Goal: Task Accomplishment & Management: Manage account settings

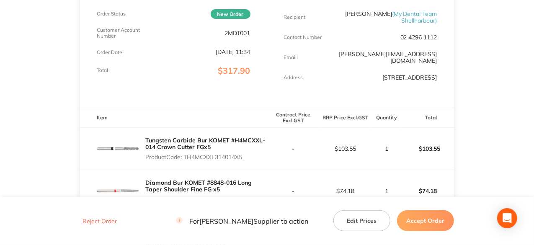
scroll to position [251, 0]
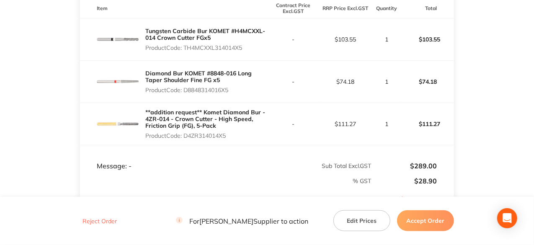
drag, startPoint x: 244, startPoint y: 49, endPoint x: 186, endPoint y: 46, distance: 57.9
click at [186, 46] on p "Product Code: TH4MCXXL314014X5" at bounding box center [205, 47] width 121 height 7
copy p "TH4MCXXL314014X5"
drag, startPoint x: 231, startPoint y: 87, endPoint x: 185, endPoint y: 92, distance: 46.3
click at [185, 92] on p "Product Code: D8848314016X5" at bounding box center [205, 90] width 121 height 7
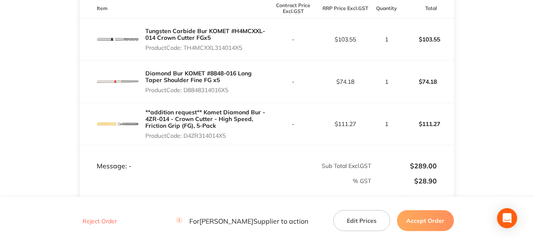
copy p "D8848314016X5"
drag, startPoint x: 228, startPoint y: 136, endPoint x: 186, endPoint y: 134, distance: 42.4
click at [186, 134] on p "Product Code: D4ZR314014X5" at bounding box center [205, 135] width 121 height 7
copy p "D4ZR314014X5"
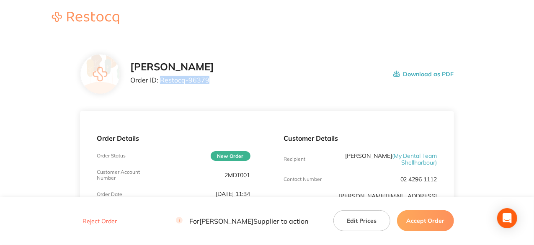
drag, startPoint x: 206, startPoint y: 79, endPoint x: 159, endPoint y: 78, distance: 47.3
click at [159, 78] on p "Order ID: Restocq- 96379" at bounding box center [172, 80] width 84 height 8
copy p "Restocq- 96379"
click at [432, 221] on button "Accept Order" at bounding box center [425, 220] width 57 height 21
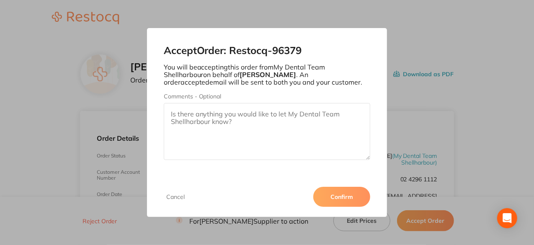
click at [349, 200] on button "Confirm" at bounding box center [341, 197] width 57 height 20
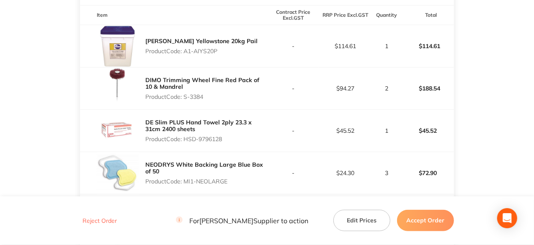
scroll to position [209, 0]
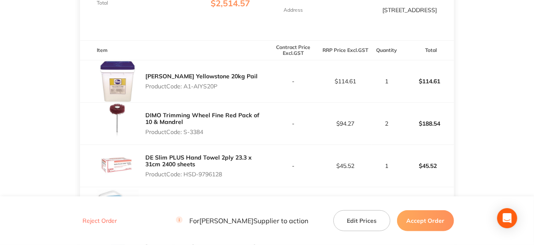
drag, startPoint x: 219, startPoint y: 86, endPoint x: 185, endPoint y: 89, distance: 34.4
click at [185, 89] on p "Product Code: A1-AIYS20P" at bounding box center [201, 86] width 112 height 7
copy p "A1-AIYS20P"
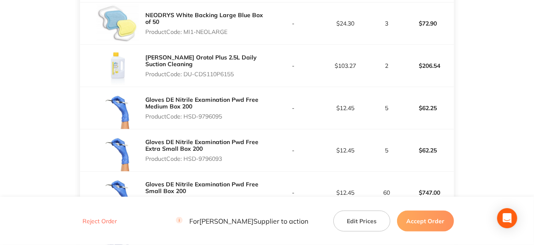
scroll to position [347, 0]
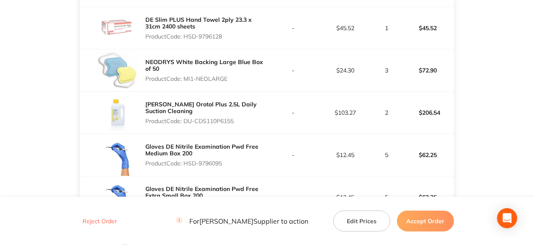
drag, startPoint x: 229, startPoint y: 7, endPoint x: 185, endPoint y: 73, distance: 79.6
click at [185, 73] on div "NEODRYS White Backing Large Blue Box of 50 Product Code: MI1-NEOLARGE" at bounding box center [205, 70] width 121 height 30
copy p "MI1-NEOLARGE"
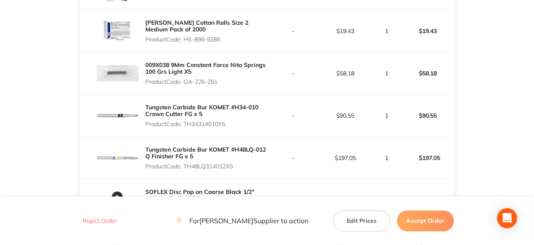
scroll to position [556, 0]
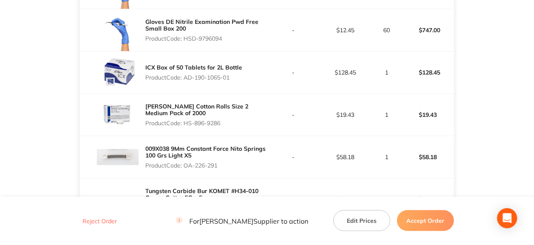
drag, startPoint x: 223, startPoint y: 122, endPoint x: 185, endPoint y: 128, distance: 38.5
click at [185, 128] on div "[PERSON_NAME] Cotton Rolls Size 2 Medium Pack of 2000 Product Code: HS-896-9286" at bounding box center [205, 115] width 121 height 30
copy p "HS-896-9286"
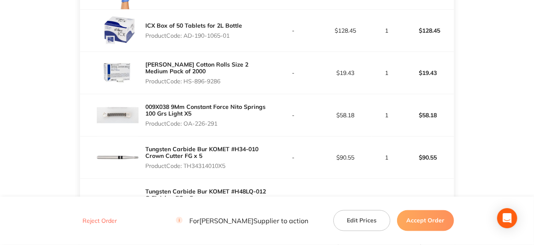
scroll to position [682, 0]
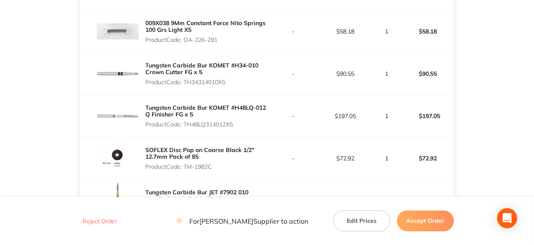
drag, startPoint x: 220, startPoint y: 38, endPoint x: 184, endPoint y: 33, distance: 36.3
click at [184, 33] on div "009X038 9Mm Constant Force Nito Springs 100 Grs Light X5 Product Code: OA-226-2…" at bounding box center [205, 31] width 121 height 30
copy p "OA-226-291"
drag, startPoint x: 228, startPoint y: 81, endPoint x: 193, endPoint y: 80, distance: 34.7
click at [193, 80] on p "Product Code: TH34314010X5" at bounding box center [205, 82] width 121 height 7
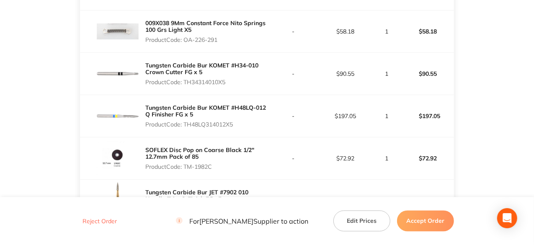
copy p "34314010X5"
drag, startPoint x: 236, startPoint y: 121, endPoint x: 186, endPoint y: 123, distance: 50.3
click at [186, 123] on p "Product Code: TH48LQ314012X5" at bounding box center [205, 124] width 121 height 7
copy p "TH48LQ314012X5"
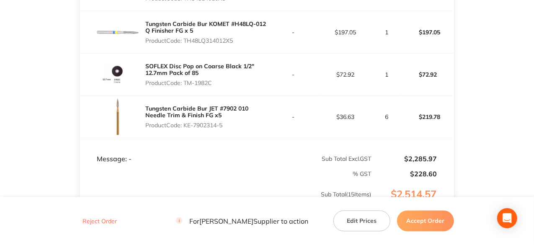
drag, startPoint x: 224, startPoint y: 123, endPoint x: 184, endPoint y: 123, distance: 39.3
click at [184, 123] on p "Product Code: KE-7902314-5" at bounding box center [205, 125] width 121 height 7
copy p "KE-7902314-5"
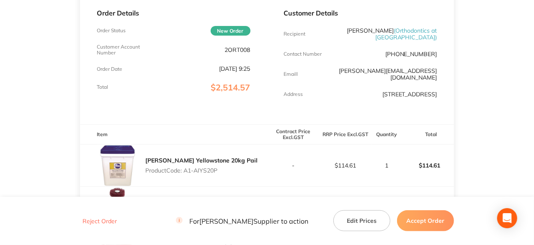
scroll to position [54, 0]
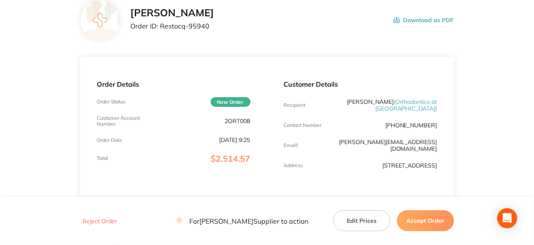
click at [423, 221] on button "Accept Order" at bounding box center [425, 220] width 57 height 21
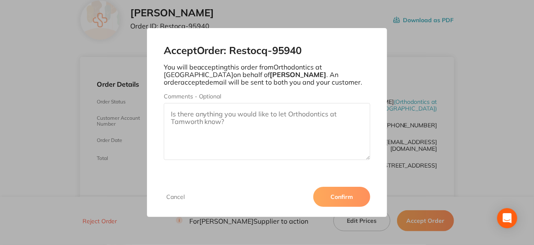
click at [349, 201] on button "Confirm" at bounding box center [341, 197] width 57 height 20
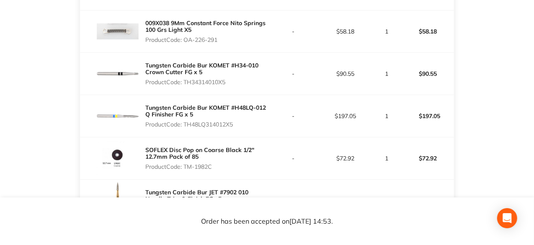
scroll to position [724, 0]
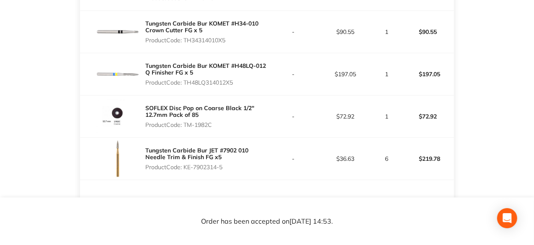
click at [265, 121] on p "Product Code: TM-1982C" at bounding box center [205, 124] width 121 height 7
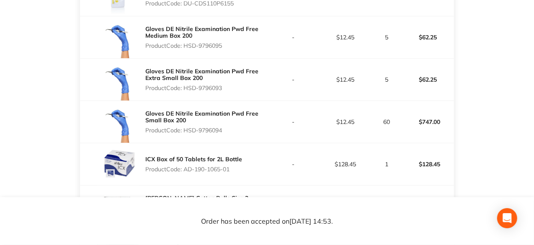
scroll to position [347, 0]
